Goal: Information Seeking & Learning: Compare options

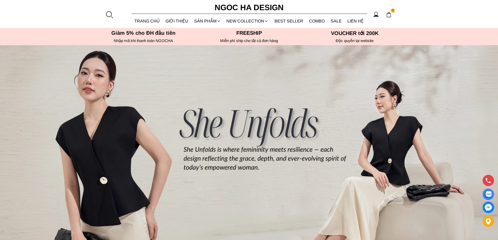
click at [109, 16] on div at bounding box center [109, 15] width 8 height 8
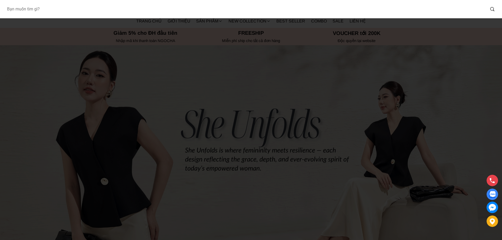
click at [83, 9] on input "Input search Bạn muốn tìm gì?" at bounding box center [244, 9] width 483 height 12
type input "D713"
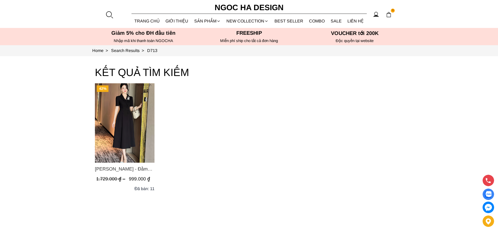
click at [135, 131] on img "Product image - Irene Dress - Đầm Vest Dáng Xòe Kèm Đai D713" at bounding box center [125, 122] width 60 height 79
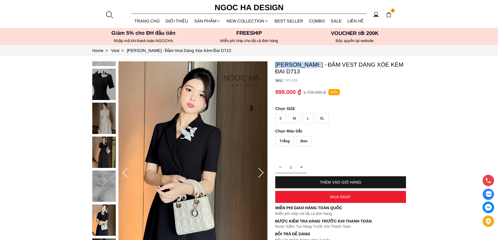
copy p "Irene Dress"
drag, startPoint x: 274, startPoint y: 62, endPoint x: 314, endPoint y: 64, distance: 40.3
click at [314, 64] on section "Irene Dress - Đầm Vest Dáng Xòe Kèm Đai D713 SKU: TP3199 Trắng Đen 1 THÊM VÀO G…" at bounding box center [249, 173] width 498 height 234
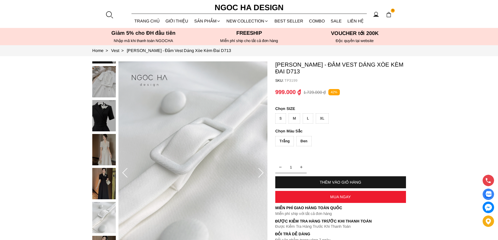
click at [355, 78] on p "TP3199" at bounding box center [346, 80] width 122 height 4
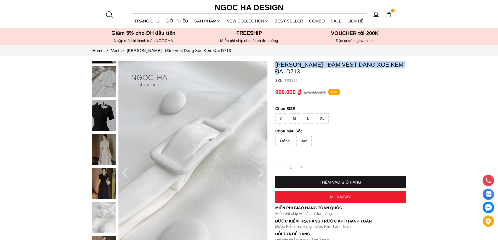
copy p "Irene Dress - Đầm Vest Dáng Xòe Kèm Đai"
drag, startPoint x: 275, startPoint y: 61, endPoint x: 407, endPoint y: 63, distance: 132.3
click at [407, 63] on section "Irene Dress - Đầm Vest Dáng Xòe Kèm Đai D713 SKU: TP3199 Trắng Đen 1 THÊM VÀO G…" at bounding box center [249, 173] width 498 height 234
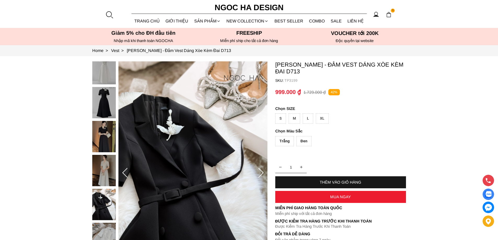
click at [111, 15] on div at bounding box center [109, 15] width 8 height 8
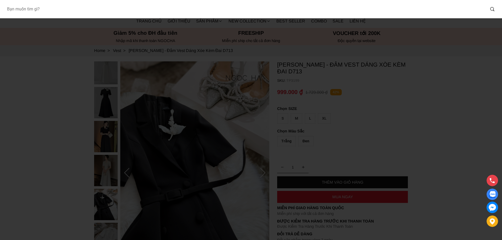
click at [86, 8] on input "Input search Bạn muốn tìm gì?" at bounding box center [244, 9] width 483 height 12
type input "127"
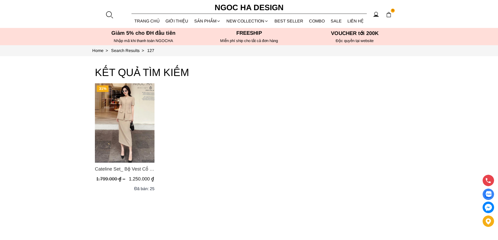
click at [122, 119] on img "Product image - Cateline Set_ Bộ Vest Cổ V Đính Cúc Nhí Chân Váy Bút Chì BJ127" at bounding box center [125, 122] width 60 height 79
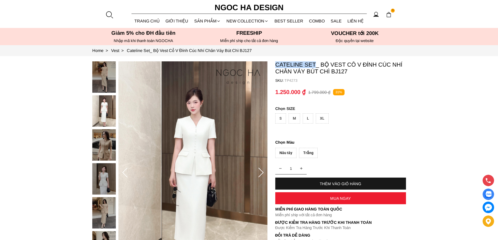
copy p "Cateline Set"
drag, startPoint x: 275, startPoint y: 62, endPoint x: 315, endPoint y: 61, distance: 40.0
click at [315, 61] on section "Cateline Set_ Bộ Vest Cổ V Đính Cúc Nhí Chân Váy Bút Chì BJ127 SKU: TP4273 1 TH…" at bounding box center [249, 173] width 498 height 234
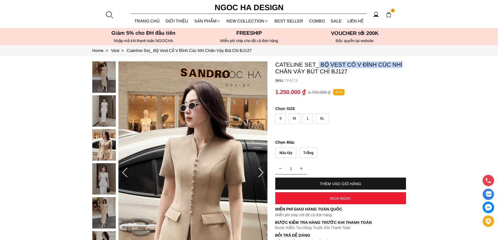
copy p "Bộ Vest Cổ V Đính Cúc Nhí"
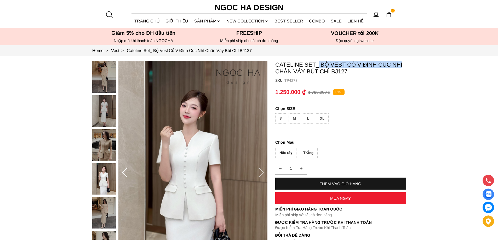
drag, startPoint x: 319, startPoint y: 60, endPoint x: 403, endPoint y: 52, distance: 84.0
click at [421, 65] on section "Cateline Set_ Bộ Vest Cổ V Đính Cúc Nhí Chân Váy Bút Chì BJ127 SKU: TP4273 1 TH…" at bounding box center [249, 173] width 498 height 234
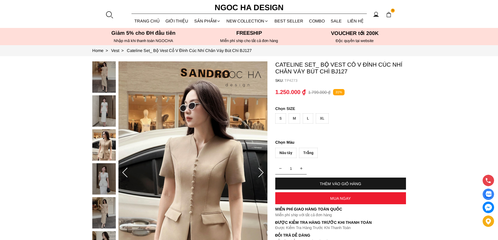
click at [109, 15] on div at bounding box center [109, 15] width 8 height 8
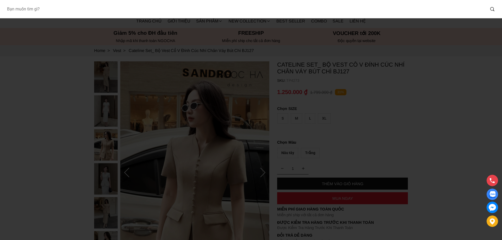
click at [72, 9] on input "Input search Bạn muốn tìm gì?" at bounding box center [244, 9] width 483 height 12
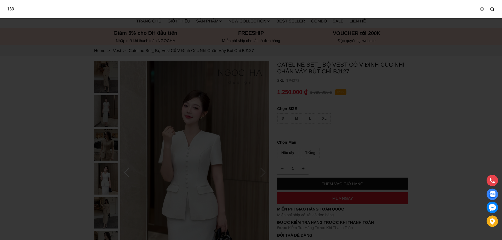
type input "139"
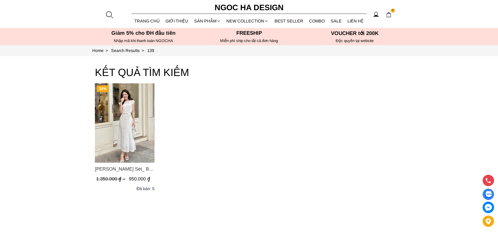
click at [132, 128] on img "Product image - Isabella Set_ Bộ Ren Áo Sơ Mi Vai Chờm Chân Váy Đuôi Cá Màu Trắ…" at bounding box center [125, 122] width 60 height 79
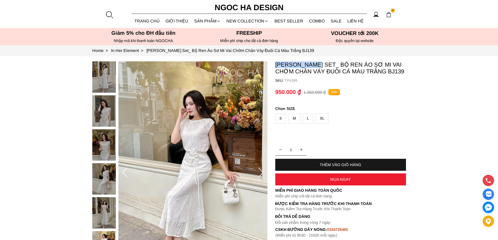
copy p "[PERSON_NAME]"
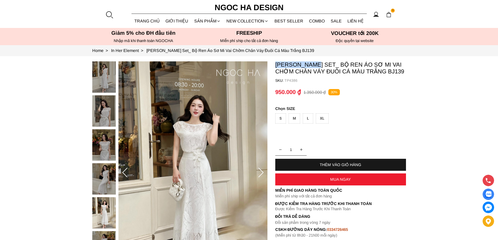
drag, startPoint x: 272, startPoint y: 61, endPoint x: 316, endPoint y: 65, distance: 44.1
click at [316, 65] on section "[PERSON_NAME] Set_ Bộ Ren Áo Sơ Mi Vai Chờm Chân Váy Đuôi Cá Màu Trắng BJ139 SK…" at bounding box center [249, 173] width 498 height 234
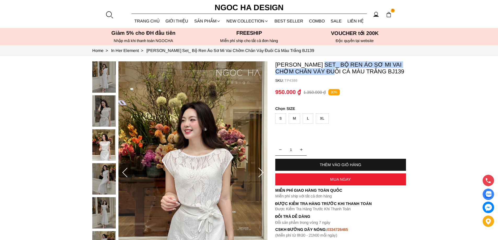
copy p "Bộ Ren Áo Sơ Mi Vai Chờm Chân Váy Đuôi Cá"
drag, startPoint x: 321, startPoint y: 62, endPoint x: 330, endPoint y: 76, distance: 16.8
click at [330, 76] on container "Isabella Set_ Bộ Ren Áo Sơ Mi Vai Chờm Chân Váy Đuôi Cá Màu Trắng BJ139 SKU: TP…" at bounding box center [340, 149] width 131 height 177
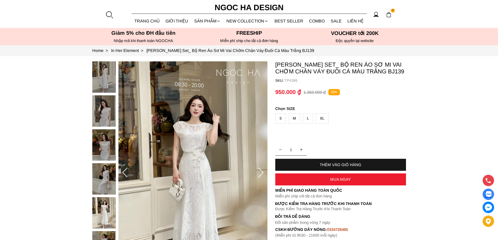
click at [109, 13] on div at bounding box center [109, 15] width 8 height 8
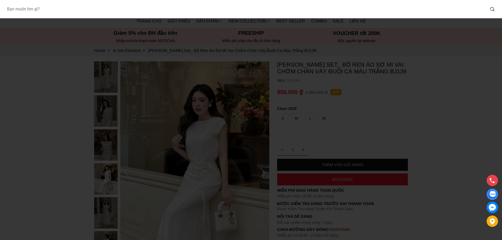
click at [96, 7] on input "Input search Bạn muốn tìm gì?" at bounding box center [244, 9] width 483 height 12
type input "BQ013"
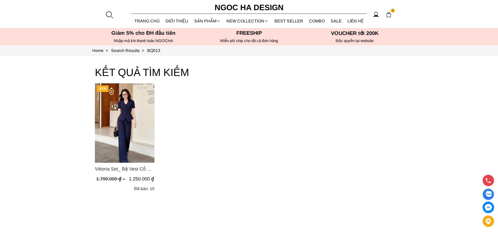
click at [131, 113] on img "Product image - Vittoria Set_ Bộ Vest Cổ V Quần Suông Kẻ Sọc BQ013" at bounding box center [125, 122] width 60 height 79
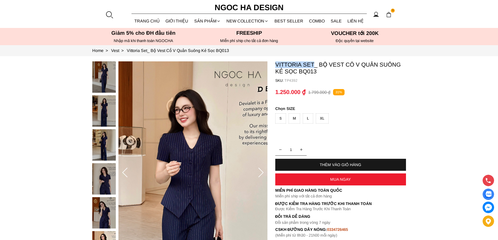
copy p "Vittoria Set"
drag, startPoint x: 273, startPoint y: 61, endPoint x: 314, endPoint y: 65, distance: 41.2
click at [314, 65] on section "Vittoria Set_ Bộ Vest Cổ V Quần Suông Kẻ Sọc BQ013 SKU: TP4392 1 THÊM VÀO GIỎ H…" at bounding box center [249, 173] width 498 height 234
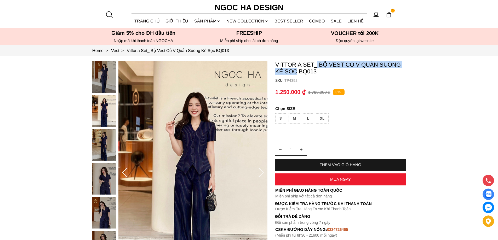
copy p "Bộ Vest Cổ V Quần Suông Kẻ Sọc"
drag, startPoint x: 318, startPoint y: 59, endPoint x: 297, endPoint y: 74, distance: 25.6
click at [297, 74] on section "Vittoria Set_ Bộ Vest Cổ V Quần Suông Kẻ Sọc BQ013 SKU: TP4392 1 THÊM VÀO GIỎ H…" at bounding box center [249, 173] width 498 height 234
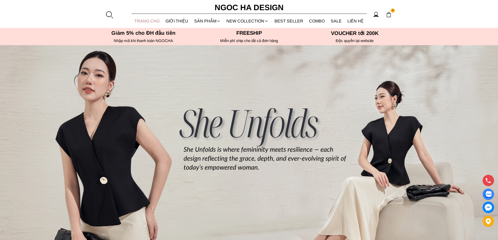
click at [154, 22] on link "TRANG CHỦ" at bounding box center [147, 21] width 31 height 14
click at [110, 16] on div at bounding box center [109, 15] width 8 height 8
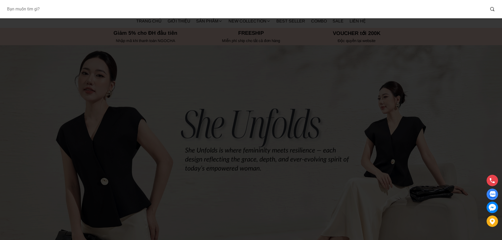
click at [100, 14] on input "Input search Bạn muốn tìm gì?" at bounding box center [244, 9] width 483 height 12
type input "013"
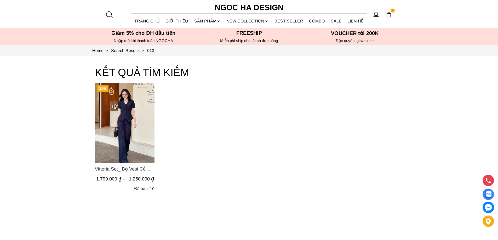
click at [128, 136] on img "Product image - Vittoria Set_ Bộ Vest Cổ V Quần Suông Kẻ Sọc BQ013" at bounding box center [125, 122] width 60 height 79
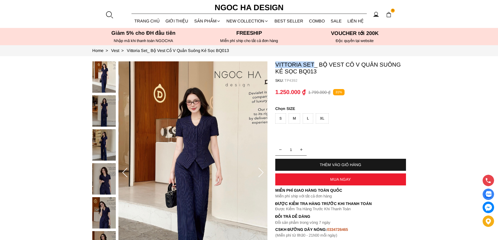
copy p "Vittoria Set"
drag, startPoint x: 275, startPoint y: 61, endPoint x: 314, endPoint y: 64, distance: 39.6
click at [314, 64] on section "Vittoria Set_ Bộ Vest Cổ V Quần Suông Kẻ Sọc BQ013 SKU: TP4392 1 THÊM VÀO GIỎ H…" at bounding box center [249, 173] width 498 height 234
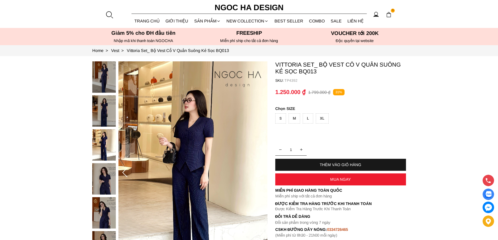
click at [108, 15] on div at bounding box center [109, 15] width 8 height 8
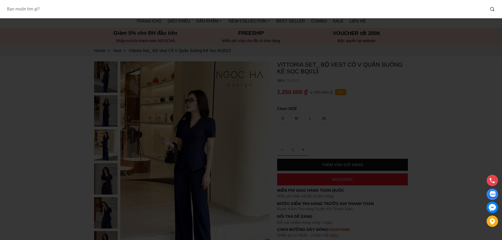
click at [102, 10] on input "Input search Bạn muốn tìm gì?" at bounding box center [244, 9] width 483 height 12
type input "N"
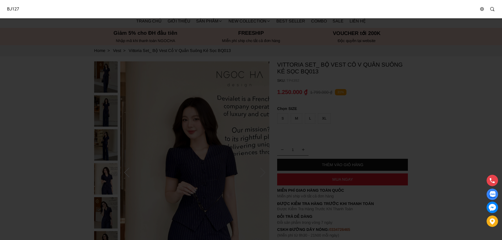
type input "BJ127"
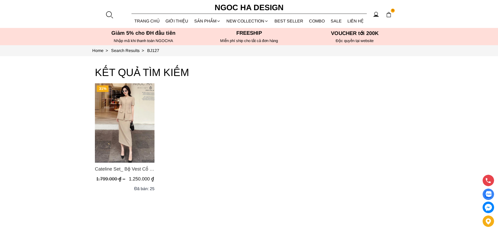
click at [136, 130] on img "Product image - Cateline Set_ Bộ Vest Cổ V Đính Cúc Nhí Chân Váy Bút Chì BJ127" at bounding box center [125, 122] width 60 height 79
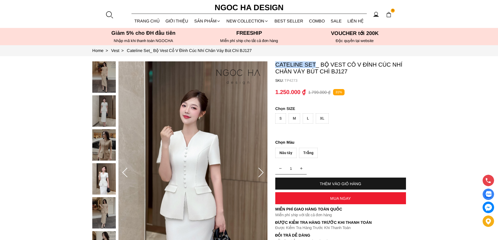
copy p "Cateline Set"
drag, startPoint x: 274, startPoint y: 65, endPoint x: 316, endPoint y: 64, distance: 42.1
click at [316, 64] on section "Cateline Set_ Bộ Vest Cổ V Đính Cúc Nhí Chân Váy Bút Chì BJ127 SKU: TP4273 1 TH…" at bounding box center [249, 173] width 498 height 234
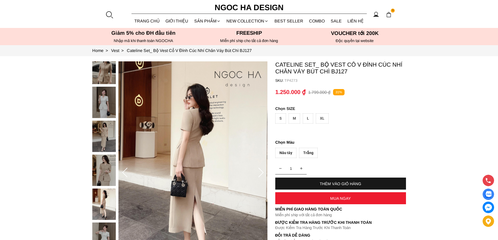
click at [109, 14] on div at bounding box center [109, 15] width 8 height 8
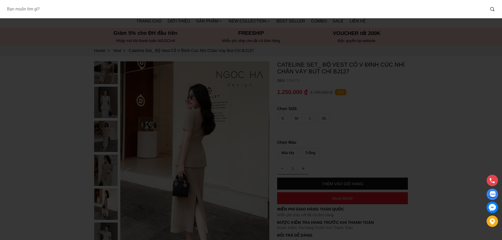
click at [113, 13] on input "Input search Bạn muốn tìm gì?" at bounding box center [244, 9] width 483 height 12
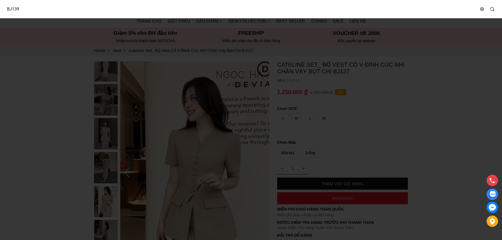
type input "BJ139"
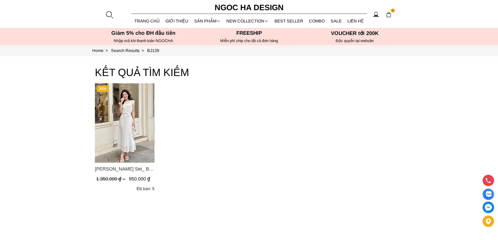
click at [129, 126] on img "Product image - Isabella Set_ Bộ Ren Áo Sơ Mi Vai Chờm Chân Váy Đuôi Cá Màu Trắ…" at bounding box center [125, 122] width 60 height 79
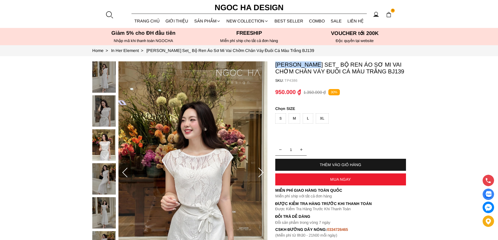
copy p "Isabella Set"
drag, startPoint x: 273, startPoint y: 63, endPoint x: 314, endPoint y: 61, distance: 40.8
click at [314, 61] on section "Isabella Set_ Bộ Ren Áo Sơ Mi Vai Chờm Chân Váy Đuôi Cá Màu Trắng BJ139 SKU: TP…" at bounding box center [249, 173] width 498 height 234
click at [109, 14] on div at bounding box center [109, 15] width 8 height 8
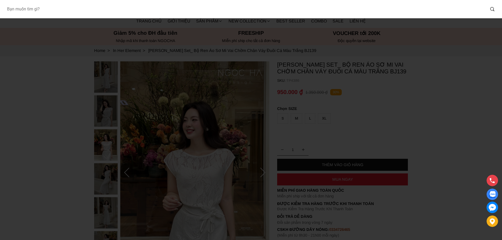
click at [102, 11] on input "Input search Bạn muốn tìm gì?" at bounding box center [244, 9] width 483 height 12
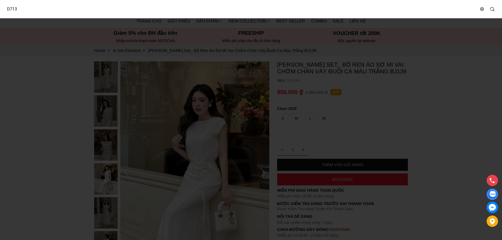
type input "D713"
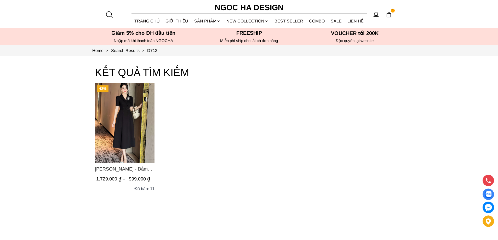
click at [128, 109] on img "Product image - Irene Dress - Đầm Vest Dáng Xòe Kèm Đai D713" at bounding box center [125, 122] width 60 height 79
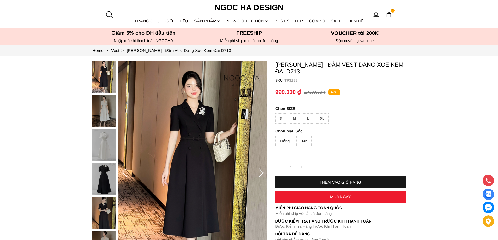
click at [101, 76] on img at bounding box center [104, 76] width 24 height 31
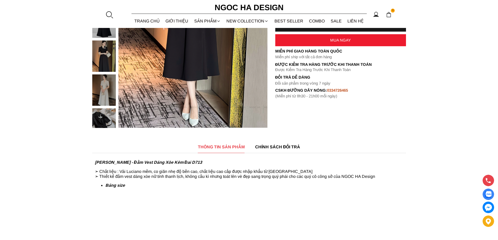
scroll to position [52, 0]
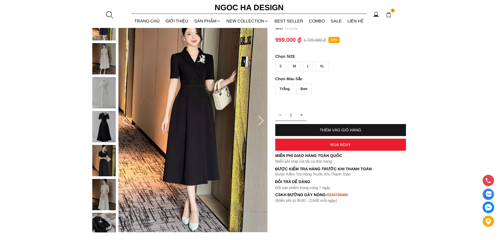
click at [108, 124] on img at bounding box center [104, 126] width 24 height 31
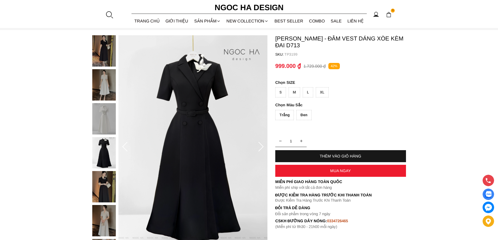
scroll to position [0, 0]
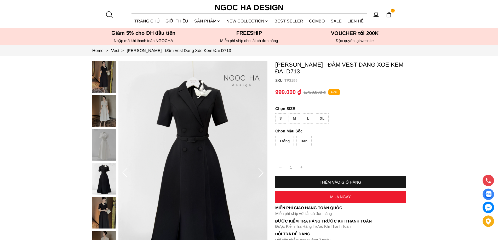
click at [101, 79] on img at bounding box center [104, 76] width 24 height 31
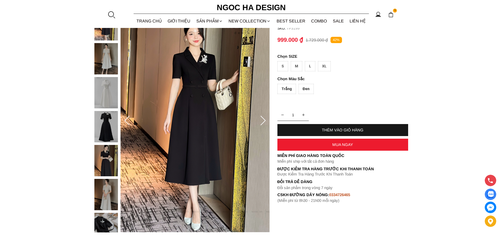
scroll to position [26, 0]
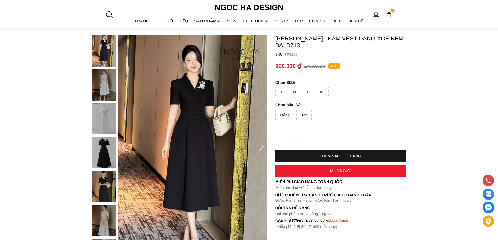
click at [447, 106] on section "Irene Dress - Đầm Vest Dáng Xòe Kèm Đai D713 SKU: TP3199 Trắng Đen 1 THÊM VÀO G…" at bounding box center [249, 147] width 498 height 234
click at [107, 14] on div at bounding box center [109, 15] width 8 height 8
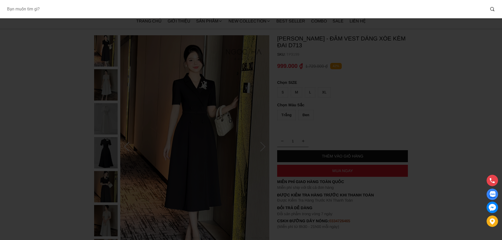
click at [105, 12] on input "Input search Bạn muốn tìm gì?" at bounding box center [244, 9] width 483 height 12
type input "D952"
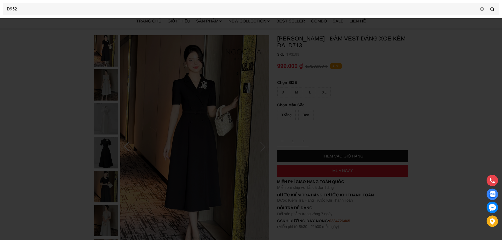
click at [437, 97] on div at bounding box center [251, 120] width 502 height 240
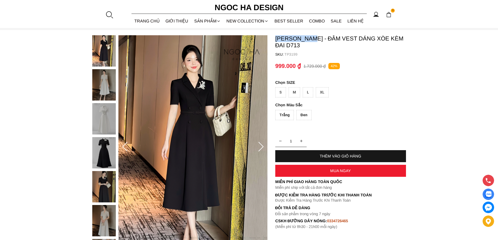
copy p "Irene Dress"
drag, startPoint x: 273, startPoint y: 36, endPoint x: 314, endPoint y: 37, distance: 40.3
click at [314, 37] on section "Irene Dress - Đầm Vest Dáng Xòe Kèm Đai D713 SKU: TP3199 Trắng Đen 1 THÊM VÀO G…" at bounding box center [249, 147] width 498 height 234
click at [111, 13] on div at bounding box center [109, 15] width 8 height 8
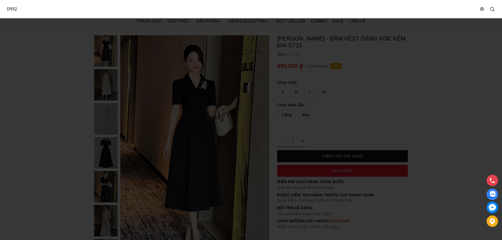
click at [103, 11] on input "D952" at bounding box center [241, 9] width 476 height 12
type input "BQ014"
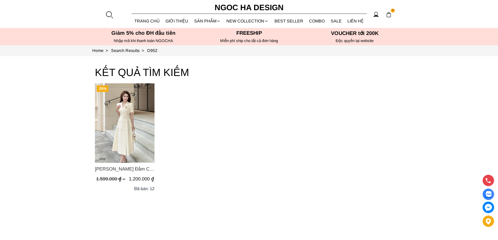
click at [137, 106] on img "Product image - Louisa Dress_ Đầm Cổ Vest Cài Hoa Tùng May Gân Nổi Kèm Đai Màu …" at bounding box center [125, 122] width 60 height 79
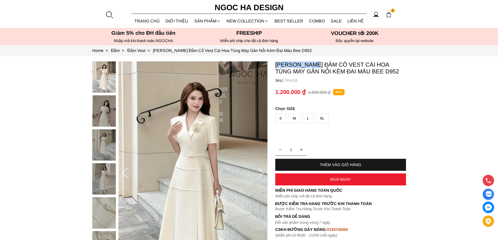
copy p "[PERSON_NAME]"
drag, startPoint x: 274, startPoint y: 63, endPoint x: 317, endPoint y: 64, distance: 43.4
click at [317, 64] on section "[PERSON_NAME] Đầm Cổ Vest Cài Hoa Tùng May Gân Nổi Kèm Đai Màu Bee D952 SKU: TP…" at bounding box center [249, 173] width 498 height 234
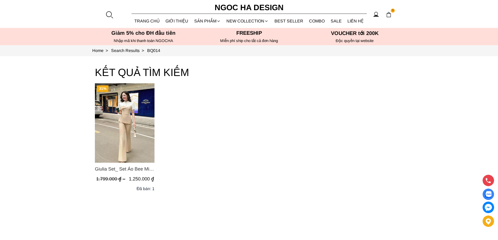
click at [144, 118] on img "Product image - Giulia Set_ Set Áo Bee Mix Cổ Trắng Đính Cúc Quần Loe BQ014" at bounding box center [125, 122] width 60 height 79
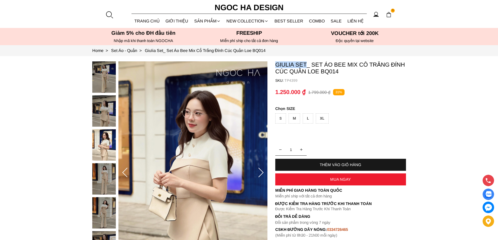
copy p "[PERSON_NAME]"
drag, startPoint x: 273, startPoint y: 60, endPoint x: 308, endPoint y: 67, distance: 36.0
click at [308, 67] on section "Giulia Set_ Set Áo Bee Mix Cổ Trắng Đính Cúc Quần Loe BQ014 SKU: TP4399 1 THÊM …" at bounding box center [249, 173] width 498 height 234
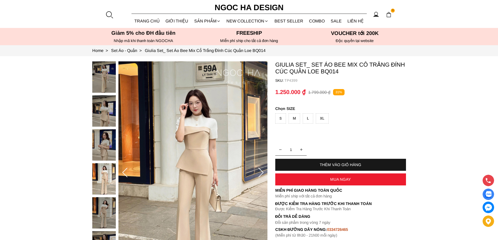
click at [110, 12] on div at bounding box center [109, 15] width 8 height 8
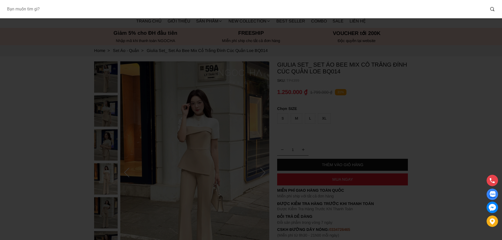
click at [98, 13] on input "Input search Bạn muốn tìm gì?" at bounding box center [244, 9] width 483 height 12
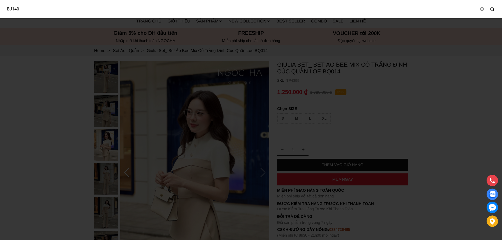
type input "BJ140"
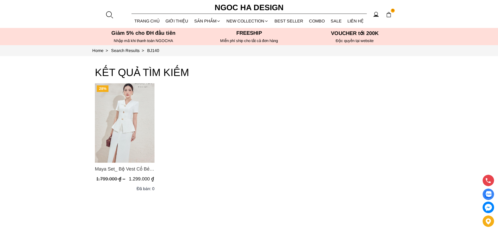
click at [127, 106] on img "Product image - Maya Set_ Bộ Vest Cổ Bẻ Chân Váy Xẻ Màu Đen, Trắng BJ140" at bounding box center [125, 122] width 60 height 79
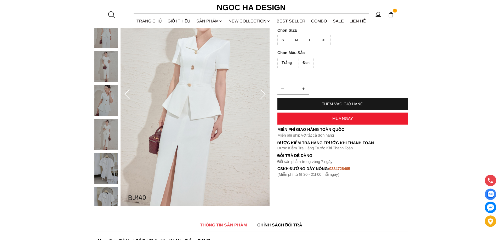
scroll to position [26, 0]
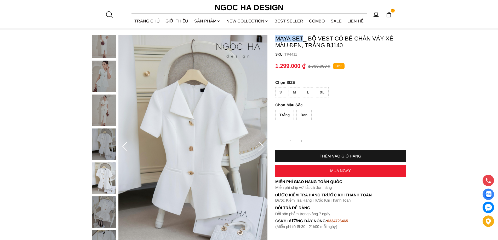
copy p "Maya Set"
drag, startPoint x: 274, startPoint y: 38, endPoint x: 304, endPoint y: 40, distance: 30.7
click at [304, 40] on section "Maya Set_ Bộ Vest Cổ Bẻ Chân Váy Xẻ Màu Đen, Trắng BJ140 SKU: TP4411 Trắng Đen …" at bounding box center [249, 147] width 498 height 234
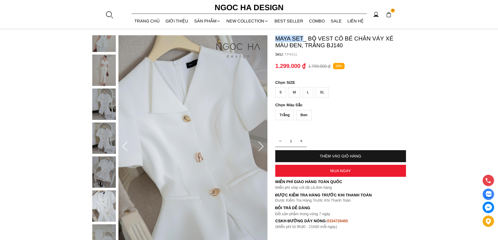
copy p "Maya Set"
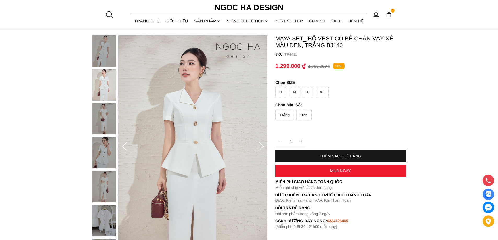
click at [112, 14] on div at bounding box center [109, 15] width 8 height 8
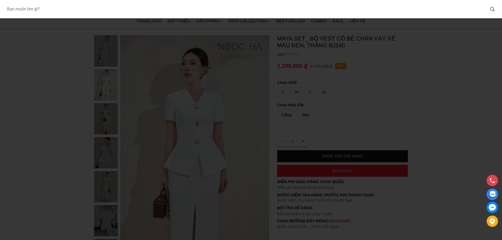
click at [87, 11] on input "Input search Bạn muốn tìm gì?" at bounding box center [244, 9] width 483 height 12
type input "1078"
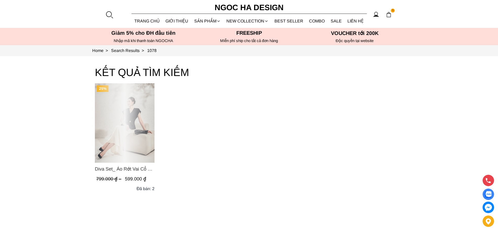
click at [128, 119] on div "Product image - Diva Set_ Áo Rớt Vai Cổ V, Chân Váy Lụa Đuôi Cá A1078+CV134" at bounding box center [125, 122] width 60 height 79
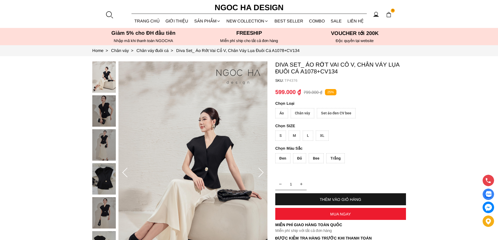
click at [339, 111] on div "Set áo đen CV bee" at bounding box center [336, 113] width 39 height 10
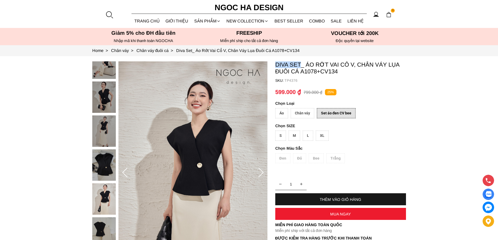
copy p "Diva Set"
drag, startPoint x: 272, startPoint y: 61, endPoint x: 300, endPoint y: 61, distance: 28.5
click at [300, 61] on section "Diva Set_ Áo Rớt Vai Cổ V, Chân Váy Lụa Đuôi Cá A1078+CV134 SKU: TP4376 Áo Chân…" at bounding box center [249, 173] width 498 height 234
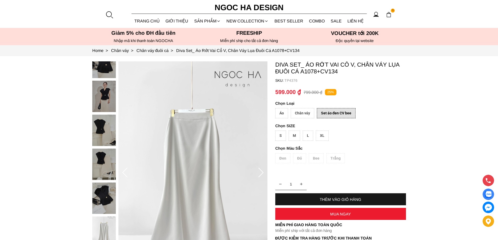
click at [106, 18] on div at bounding box center [109, 15] width 8 height 8
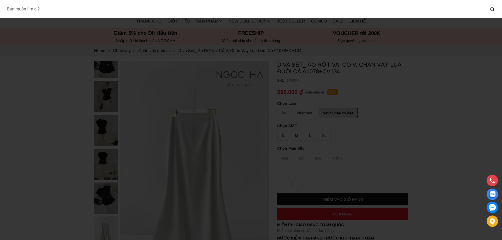
click at [97, 10] on input "Input search Bạn muốn tìm gì?" at bounding box center [244, 9] width 483 height 12
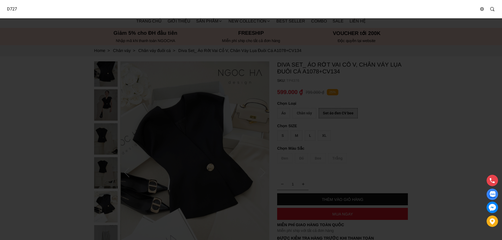
type input "D727"
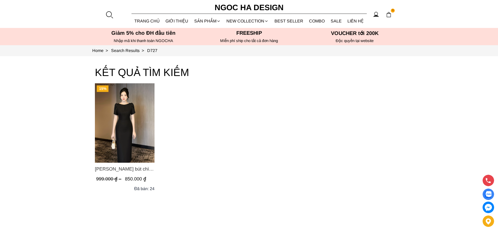
click at [133, 121] on img "Product image - Alice Dress_Đầm bút chì ,tay nụ hồng ,bồng đầu tay màu đen D727" at bounding box center [125, 122] width 60 height 79
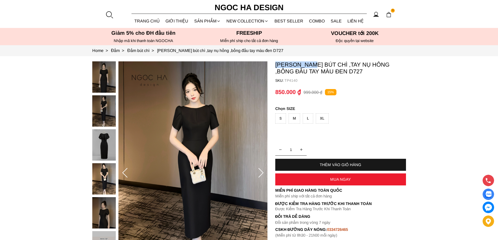
copy p "[PERSON_NAME]"
drag, startPoint x: 273, startPoint y: 64, endPoint x: 312, endPoint y: 66, distance: 39.0
click at [312, 66] on section "Alice Dress_Đầm bút chì ,tay nụ hồng ,bồng đầu tay màu đen D727 SKU: TP4140 1 T…" at bounding box center [249, 173] width 498 height 234
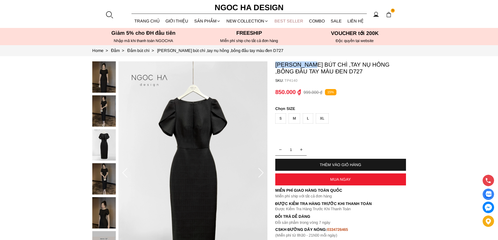
click at [298, 22] on link "BEST SELLER" at bounding box center [289, 21] width 35 height 14
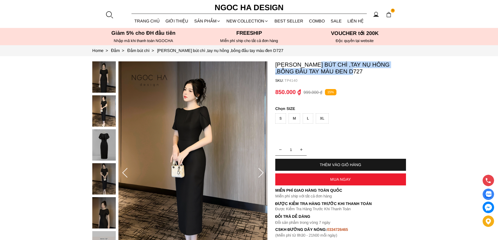
copy p "Đầm bút chì ,tay nụ hồng ,bồng đầu tay màu đen"
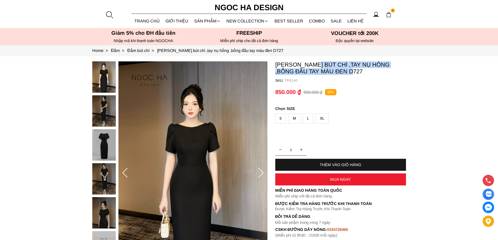
copy p "Đầm bút chì ,tay nụ hồng ,bồng đầu tay màu đen"
drag, startPoint x: 316, startPoint y: 62, endPoint x: 346, endPoint y: 74, distance: 32.6
click at [346, 74] on p "Alice Dress_Đầm bút chì ,tay nụ hồng ,bồng đầu tay màu đen D727" at bounding box center [340, 68] width 131 height 14
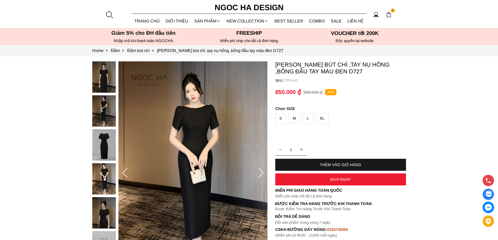
click at [109, 13] on div at bounding box center [109, 15] width 8 height 8
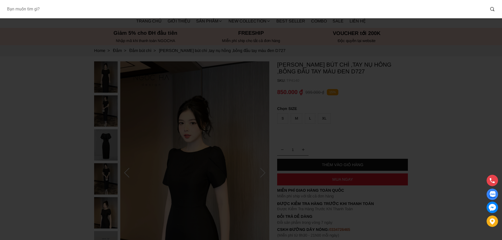
click at [92, 12] on input "Input search Bạn muốn tìm gì?" at bounding box center [244, 9] width 483 height 12
paste input "BJ140"
type input "BJ140"
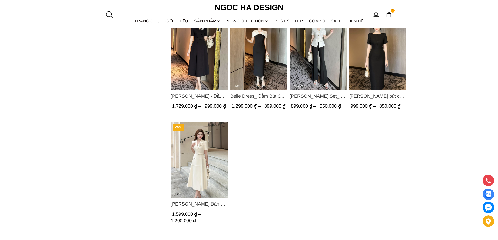
scroll to position [348, 0]
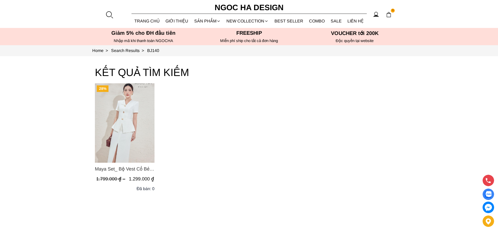
click at [120, 112] on img "Product image - Maya Set_ Bộ Vest Cổ Bẻ Chân Váy Xẻ Màu Đen, Trắng BJ140" at bounding box center [125, 122] width 60 height 79
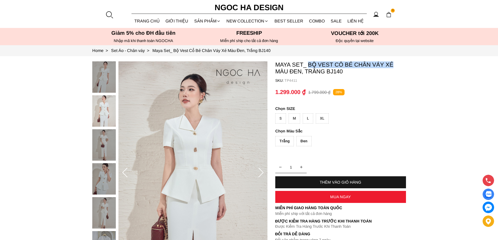
copy p "Bộ Vest Cổ Bẻ Chân Váy Xẻ"
drag, startPoint x: 309, startPoint y: 59, endPoint x: 394, endPoint y: 63, distance: 85.1
click at [394, 63] on section "Maya Set_ Bộ Vest Cổ Bẻ Chân Váy Xẻ Màu Đen, Trắng BJ140 SKU: TP4411 Trắng Đen …" at bounding box center [249, 173] width 498 height 234
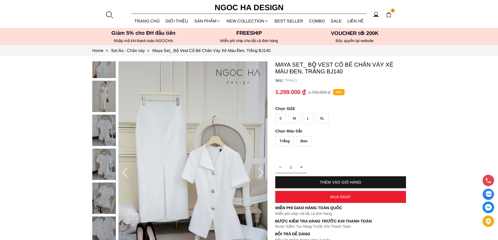
click at [112, 15] on div at bounding box center [109, 15] width 8 height 8
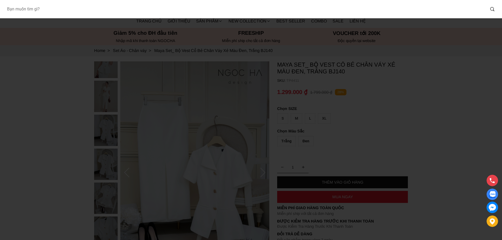
click at [70, 14] on input "Input search Bạn muốn tìm gì?" at bounding box center [244, 9] width 483 height 12
paste input "BQ014"
type input "BQ014"
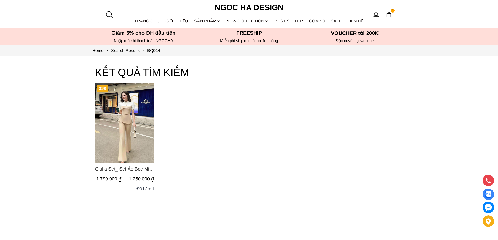
click at [117, 130] on img "Product image - Giulia Set_ Set Áo Bee Mix Cổ Trắng Đính Cúc Quần Loe BQ014" at bounding box center [125, 122] width 60 height 79
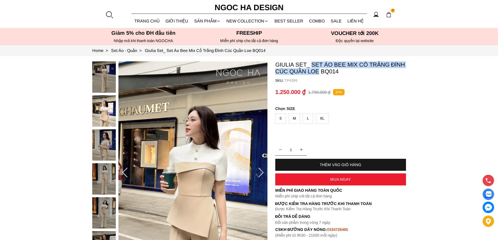
drag, startPoint x: 313, startPoint y: 62, endPoint x: 318, endPoint y: 75, distance: 13.7
click at [318, 75] on p "Giulia Set_ Set Áo Bee Mix Cổ Trắng Đính Cúc Quần Loe BQ014" at bounding box center [340, 68] width 131 height 14
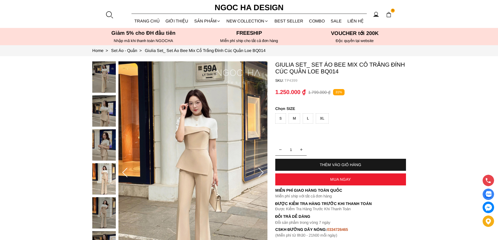
click at [109, 13] on div at bounding box center [109, 15] width 8 height 8
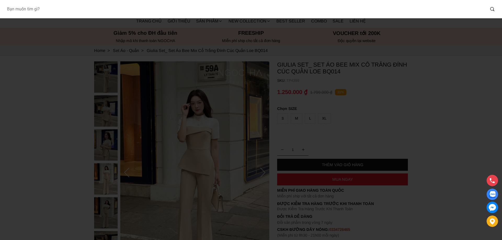
click at [88, 12] on input "Input search Bạn muốn tìm gì?" at bounding box center [244, 9] width 483 height 12
paste input "D952"
type input "D952"
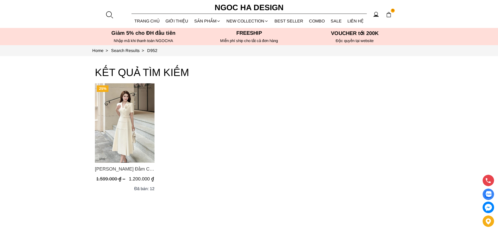
click at [140, 121] on img "Product image - Louisa Dress_ Đầm Cổ Vest Cài Hoa Tùng May Gân Nổi Kèm Đai Màu …" at bounding box center [125, 122] width 60 height 79
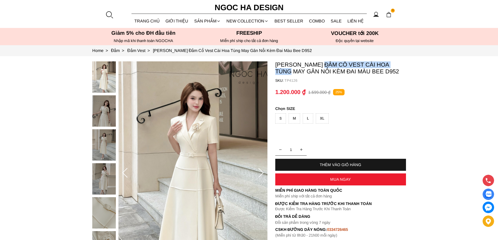
copy p "Đầm Cổ Vest Cài Hoa Tùng"
drag, startPoint x: 323, startPoint y: 60, endPoint x: 432, endPoint y: 60, distance: 109.3
click at [432, 60] on section "Louisa Dress_ Đầm Cổ Vest Cài Hoa Tùng May Gân Nổi Kèm Đai Màu Bee D952 SKU: TP…" at bounding box center [249, 173] width 498 height 234
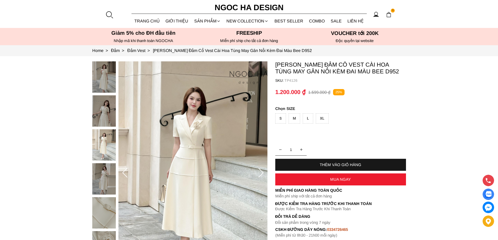
click at [111, 13] on div at bounding box center [109, 15] width 8 height 8
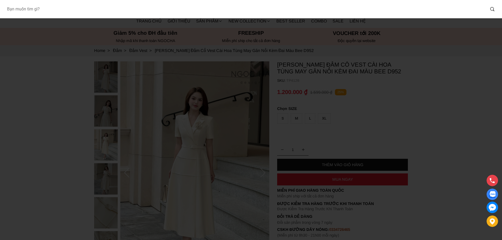
click at [81, 12] on input "Input search Bạn muốn tìm gì?" at bounding box center [244, 9] width 483 height 12
paste input "D727"
type input "D727"
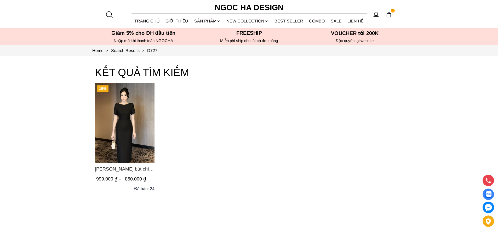
click at [149, 126] on img "Product image - Alice Dress_Đầm bút chì ,tay nụ hồng ,bồng đầu tay màu đen D727" at bounding box center [125, 122] width 60 height 79
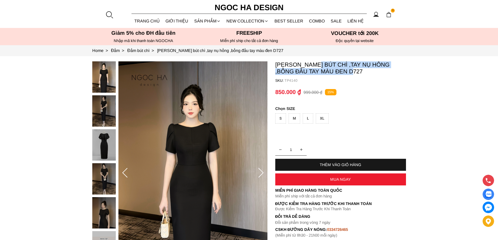
copy p "Đầm bút chì ,tay nụ hồng ,bồng đầu tay màu đen"
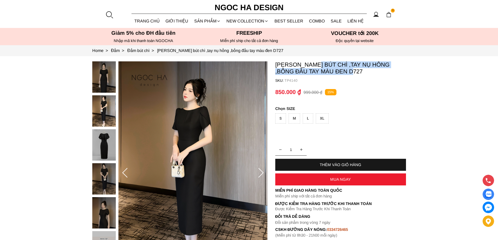
drag, startPoint x: 316, startPoint y: 61, endPoint x: 348, endPoint y: 73, distance: 34.1
click at [348, 73] on section "Alice Dress_Đầm bút chì ,tay nụ hồng ,bồng đầu tay màu đen D727 SKU: TP4140 1 T…" at bounding box center [249, 173] width 498 height 234
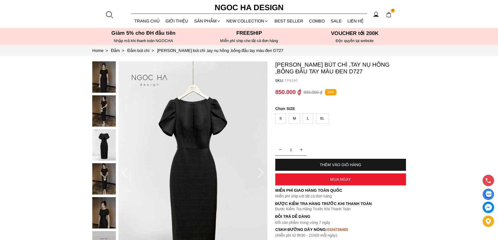
click at [113, 14] on div at bounding box center [109, 15] width 8 height 8
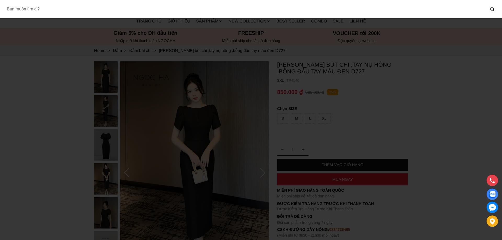
click at [87, 12] on input "Input search Bạn muốn tìm gì?" at bounding box center [244, 9] width 483 height 12
paste input "D713"
type input "D713"
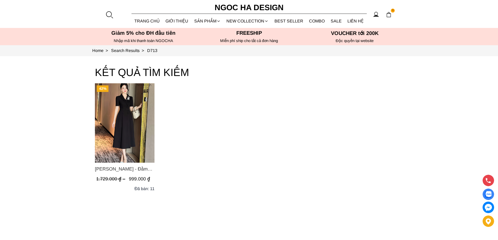
click at [143, 115] on img "Product image - Irene Dress - Đầm Vest Dáng Xòe Kèm Đai D713" at bounding box center [125, 122] width 60 height 79
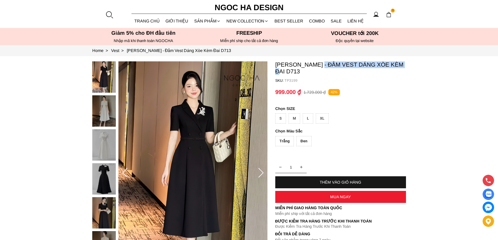
copy p "Đầm Vest Dáng Xòe Kèm Đai"
drag, startPoint x: 327, startPoint y: 62, endPoint x: 411, endPoint y: 65, distance: 83.7
click at [411, 65] on section "Irene Dress - Đầm Vest Dáng Xòe Kèm Đai D713 SKU: TP3199 Trắng Đen 1 THÊM VÀO G…" at bounding box center [249, 173] width 498 height 234
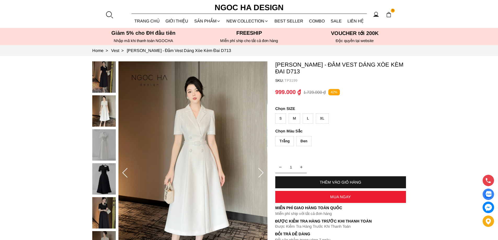
click at [110, 13] on div at bounding box center [109, 15] width 8 height 8
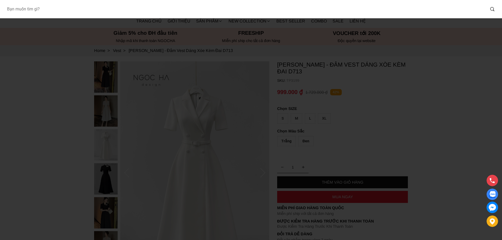
click at [70, 12] on input "Input search Bạn muốn tìm gì?" at bounding box center [244, 9] width 483 height 12
paste input "BJ139"
type input "BJ139"
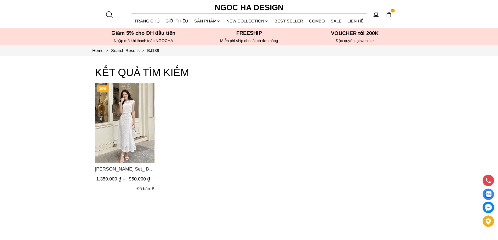
click at [119, 118] on img "Product image - Isabella Set_ Bộ Ren Áo Sơ Mi Vai Chờm Chân Váy Đuôi Cá Màu Trắ…" at bounding box center [125, 122] width 60 height 79
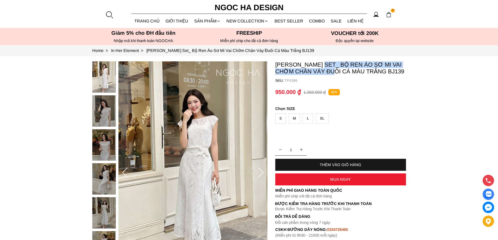
copy p "Bộ Ren Áo Sơ Mi Vai Chờm Chân Váy Đuôi Cá"
drag, startPoint x: 0, startPoint y: 0, endPoint x: 330, endPoint y: 71, distance: 337.0
click at [330, 71] on section "[PERSON_NAME] Set_ Bộ Ren Áo Sơ Mi Vai Chờm Chân Váy Đuôi Cá Màu Trắng BJ139 SK…" at bounding box center [249, 173] width 498 height 234
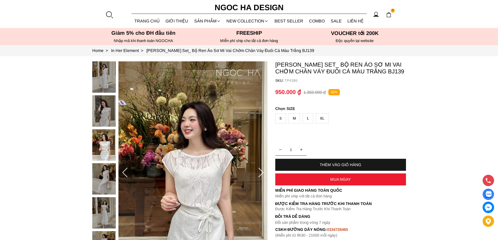
click at [106, 16] on div at bounding box center [109, 15] width 8 height 8
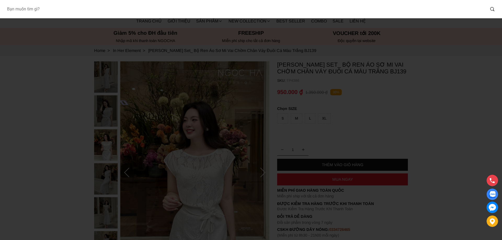
click at [69, 12] on input "Input search Bạn muốn tìm gì?" at bounding box center [244, 9] width 483 height 12
paste input "BJ127"
type input "BJ127"
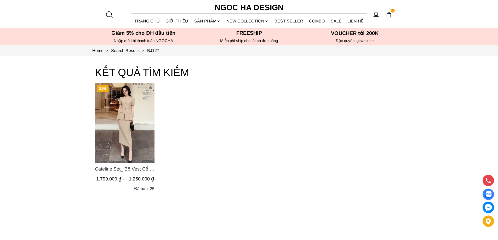
click at [149, 110] on img "Product image - Cateline Set_ Bộ Vest Cổ V Đính Cúc Nhí Chân Váy Bút Chì BJ127" at bounding box center [125, 122] width 60 height 79
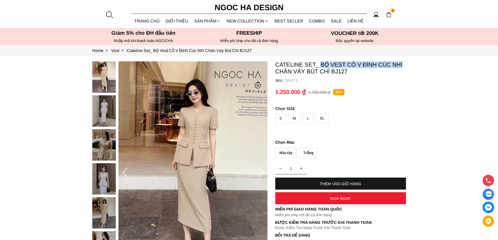
copy p "Bộ Vest Cổ V Đính Cúc Nhí"
copy p "Bộ Vest Cổ V Đính Cúc Nhí Chân Váy Bút Chì"
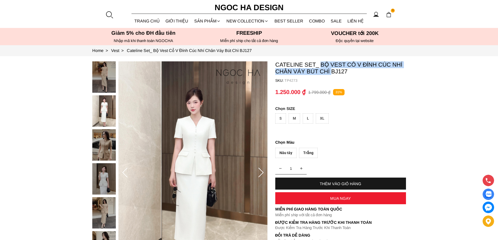
drag, startPoint x: 321, startPoint y: 61, endPoint x: 330, endPoint y: 74, distance: 16.4
click at [330, 74] on section "Cateline Set_ Bộ Vest Cổ V Đính Cúc Nhí Chân Váy Bút Chì BJ127 SKU: TP4273 1 TH…" at bounding box center [249, 173] width 498 height 234
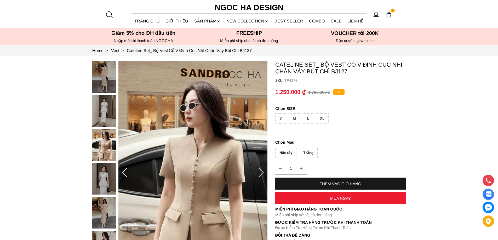
click at [109, 15] on div at bounding box center [109, 15] width 8 height 8
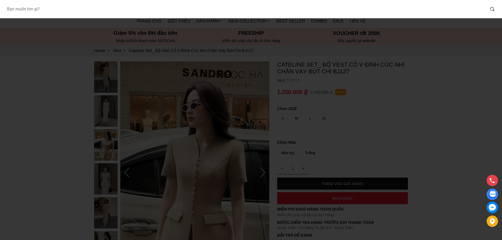
click at [91, 14] on input "Input search Bạn muốn tìm gì?" at bounding box center [244, 9] width 483 height 12
paste input "BQ013"
type input "BQ013"
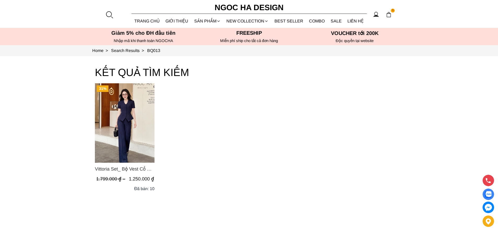
click at [132, 114] on img "Product image - Vittoria Set_ Bộ Vest Cổ V Quần Suông Kẻ Sọc BQ013" at bounding box center [125, 122] width 60 height 79
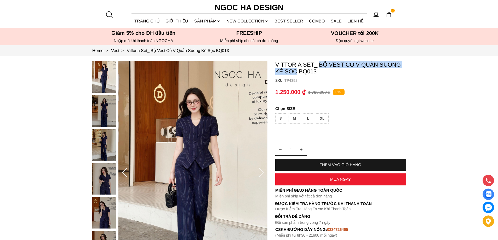
copy p "Bộ Vest Cổ V Quần Suông Kẻ Sọc"
drag, startPoint x: 320, startPoint y: 62, endPoint x: 299, endPoint y: 73, distance: 23.3
click at [299, 73] on p "Vittoria Set_ Bộ Vest Cổ V Quần Suông Kẻ Sọc BQ013" at bounding box center [340, 68] width 131 height 14
